Goal: Information Seeking & Learning: Check status

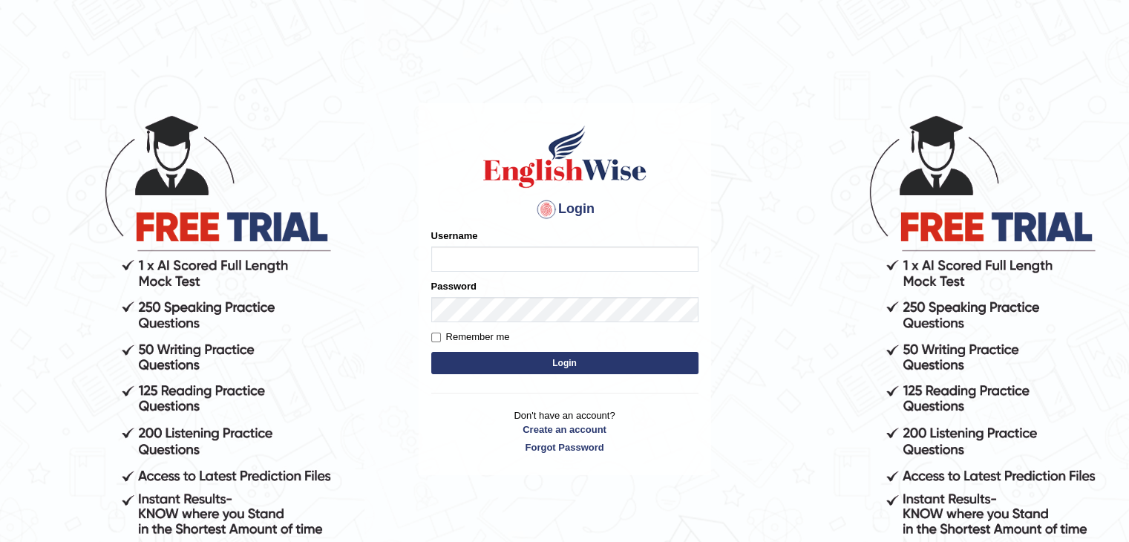
type input "ramsaran15"
click at [528, 356] on button "Login" at bounding box center [564, 363] width 267 height 22
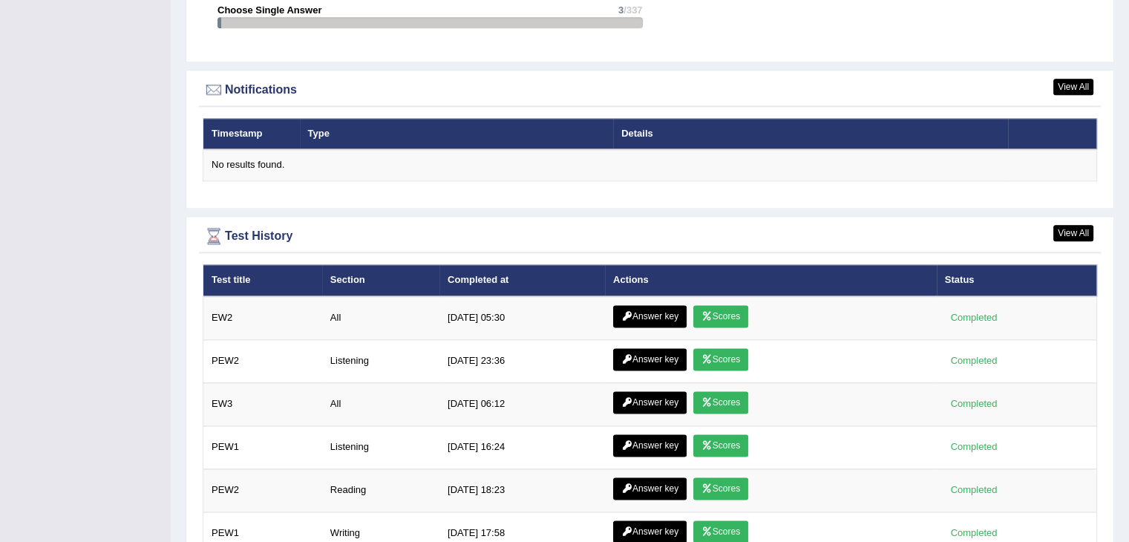
scroll to position [1847, 0]
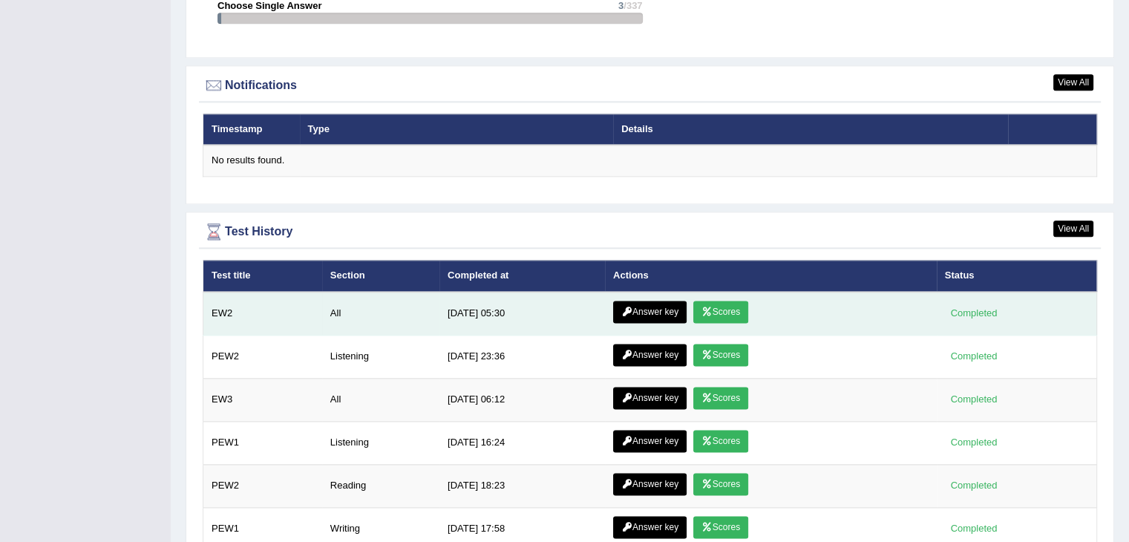
click at [649, 309] on link "Answer key" at bounding box center [649, 312] width 73 height 22
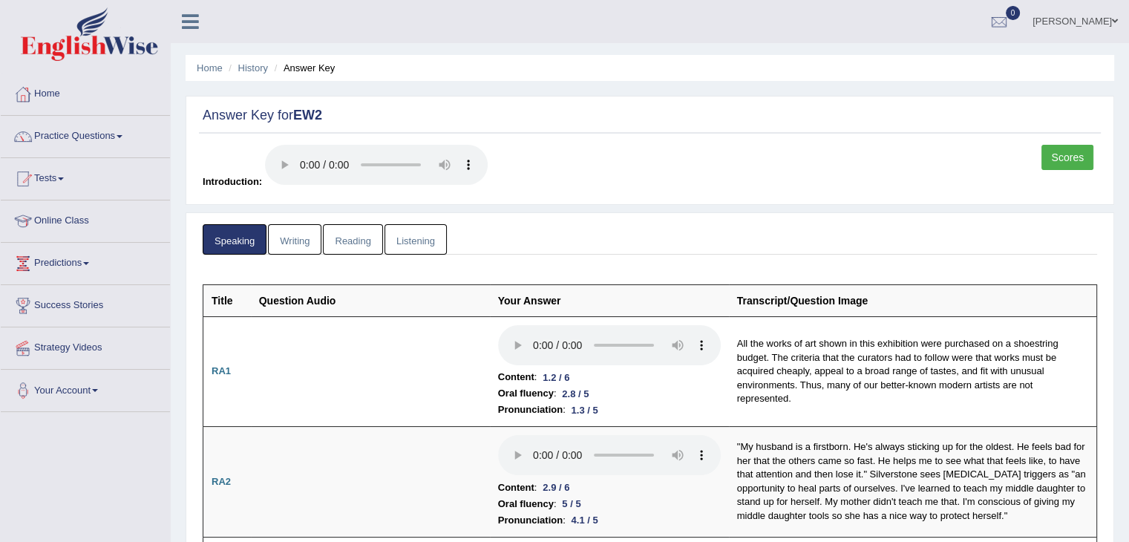
click at [1069, 163] on link "Scores" at bounding box center [1067, 157] width 52 height 25
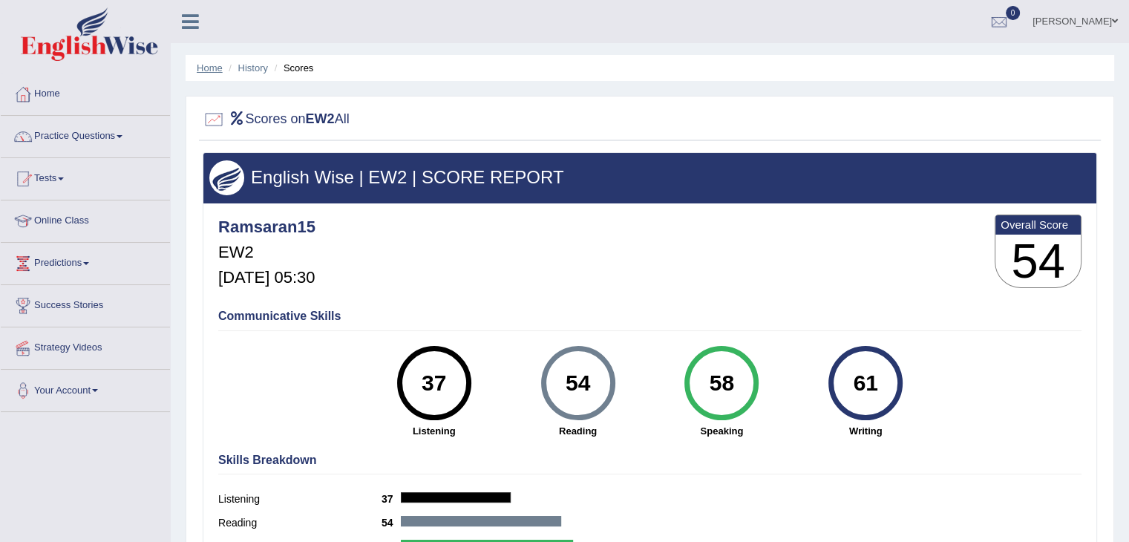
click at [217, 65] on link "Home" at bounding box center [210, 67] width 26 height 11
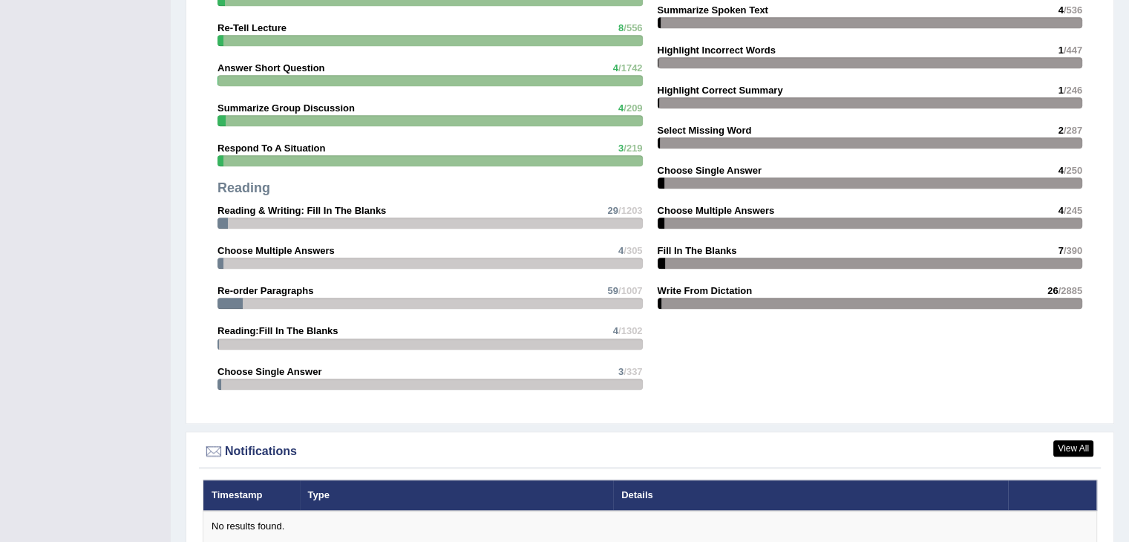
scroll to position [1909, 0]
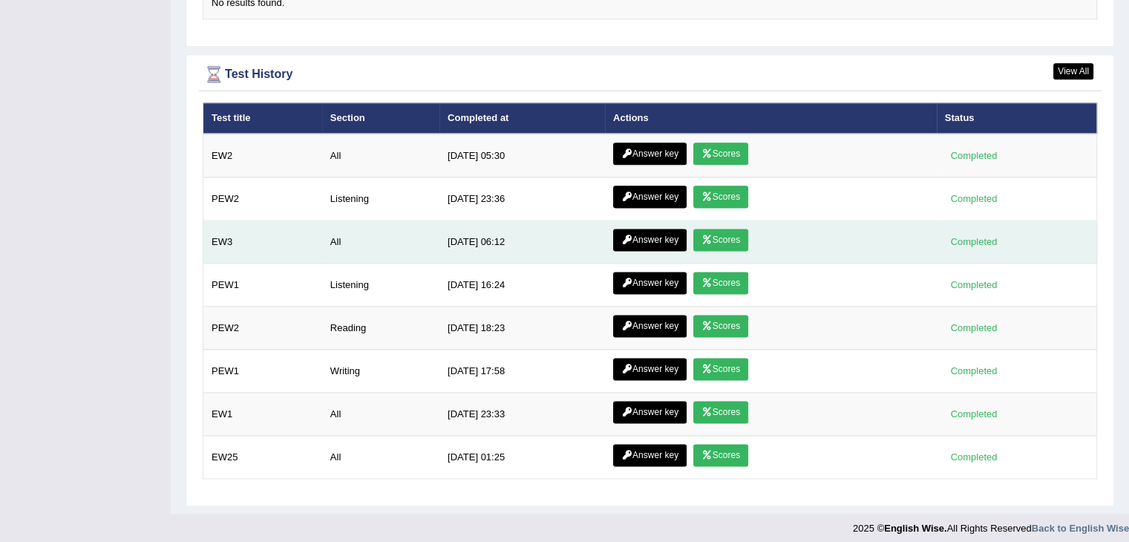
click at [712, 235] on icon at bounding box center [706, 239] width 11 height 9
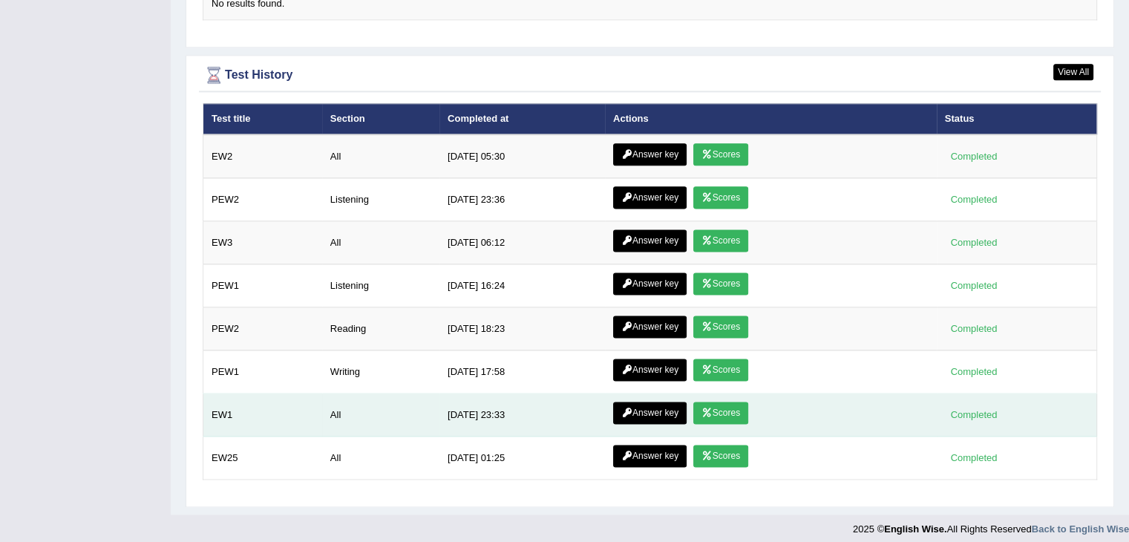
click at [661, 407] on link "Answer key" at bounding box center [649, 413] width 73 height 22
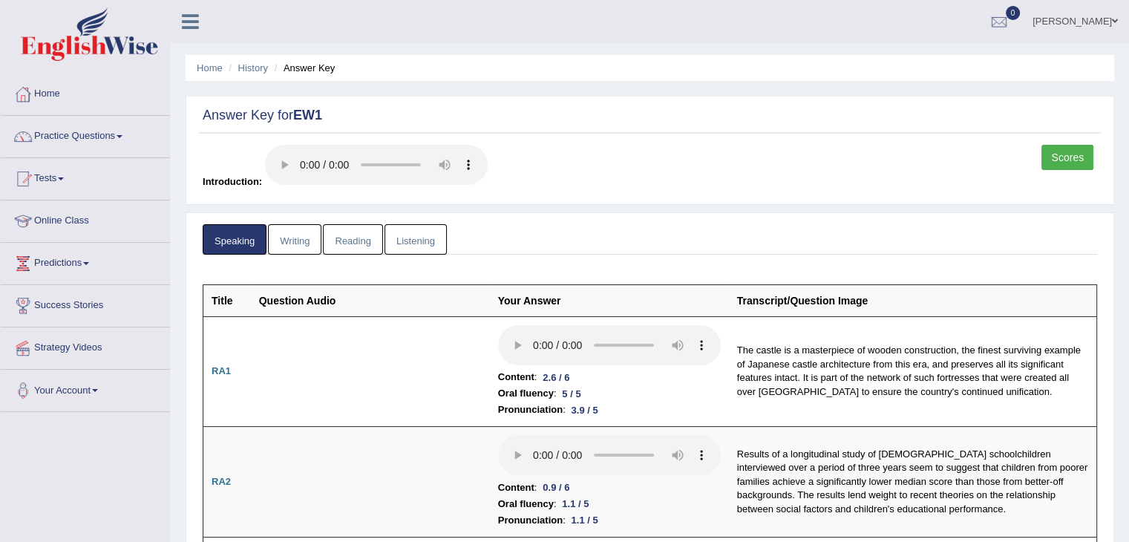
click at [1050, 165] on link "Scores" at bounding box center [1067, 157] width 52 height 25
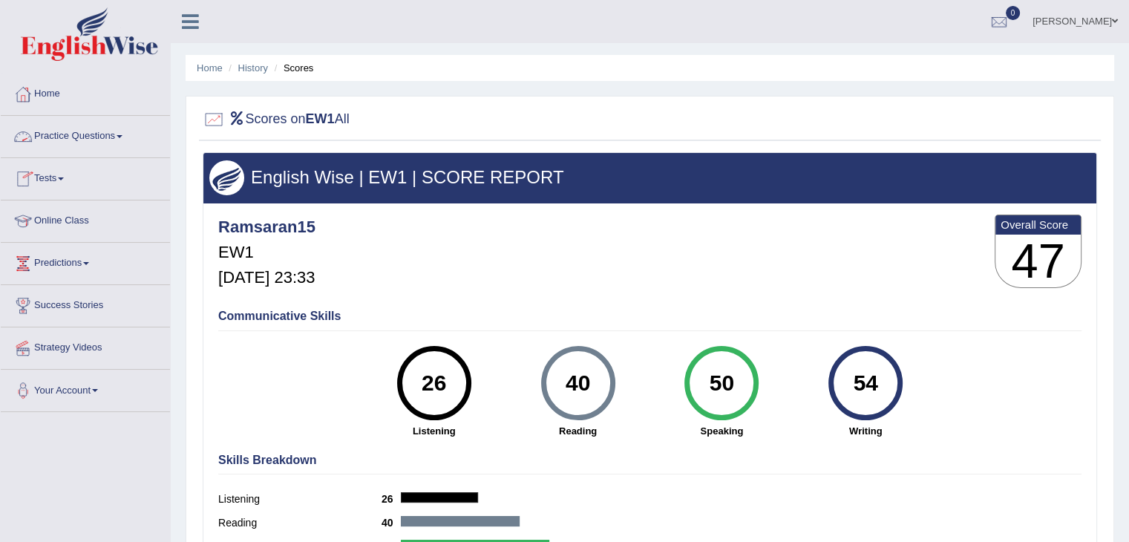
click at [104, 140] on link "Practice Questions" at bounding box center [85, 134] width 169 height 37
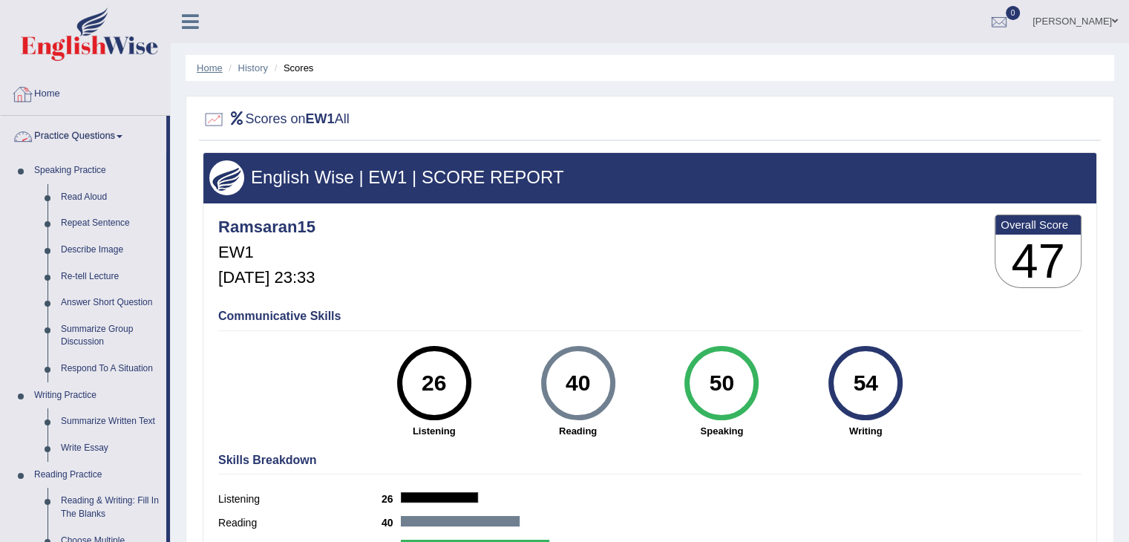
click at [205, 69] on link "Home" at bounding box center [210, 67] width 26 height 11
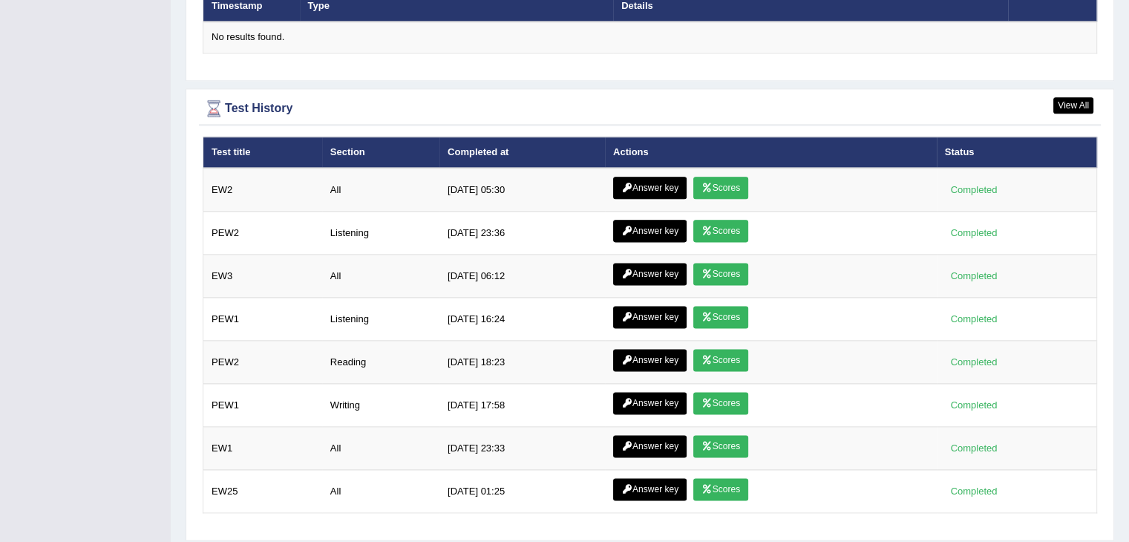
scroll to position [1909, 0]
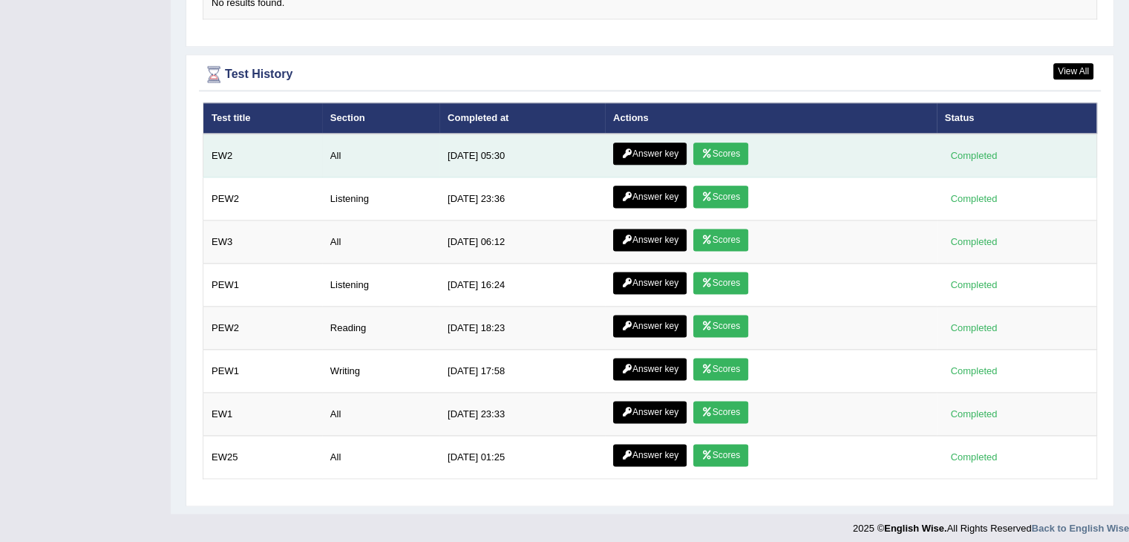
click at [650, 142] on link "Answer key" at bounding box center [649, 153] width 73 height 22
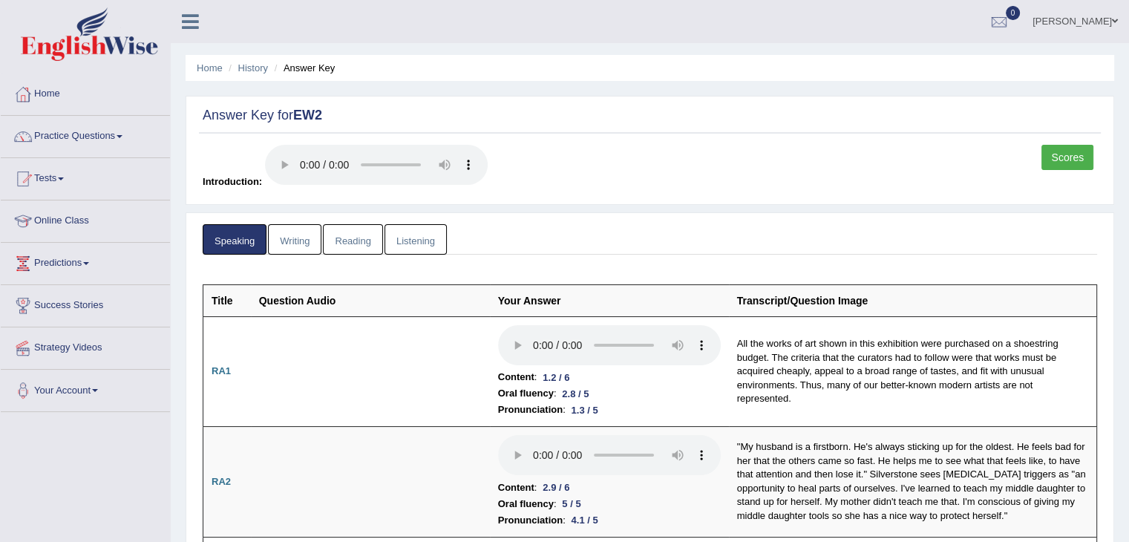
click at [407, 248] on link "Listening" at bounding box center [415, 239] width 62 height 30
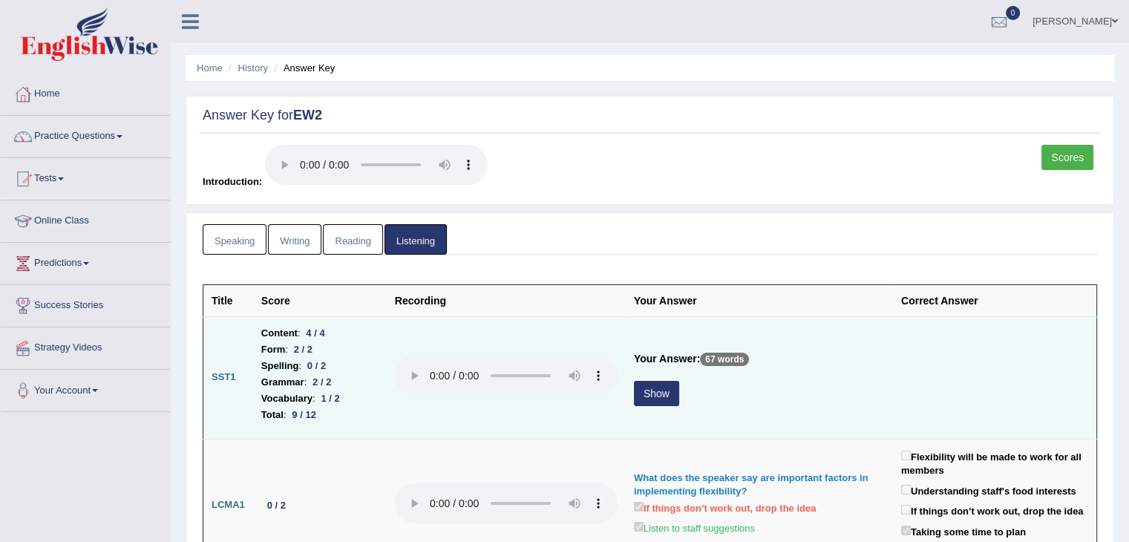
click at [662, 387] on button "Show" at bounding box center [656, 393] width 45 height 25
